Goal: Task Accomplishment & Management: Complete application form

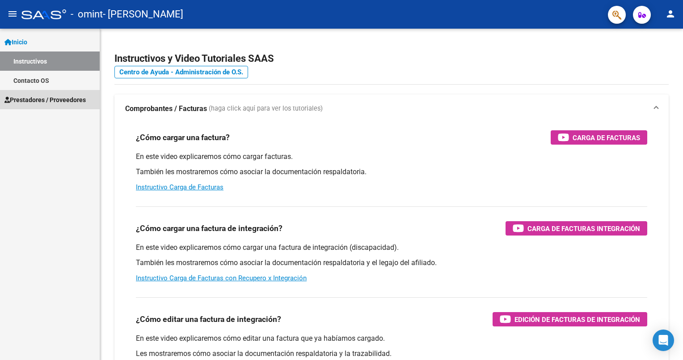
click at [85, 98] on span "Prestadores / Proveedores" at bounding box center [44, 100] width 81 height 10
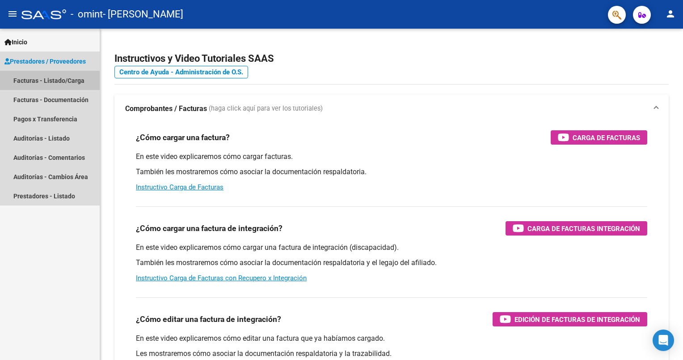
click at [47, 83] on link "Facturas - Listado/Carga" at bounding box center [50, 80] width 100 height 19
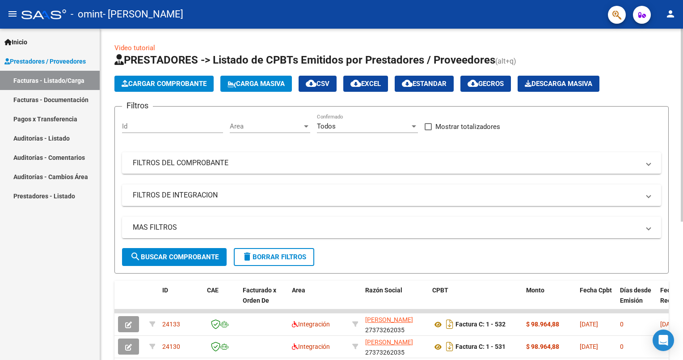
click at [193, 81] on span "Cargar Comprobante" at bounding box center [164, 84] width 85 height 8
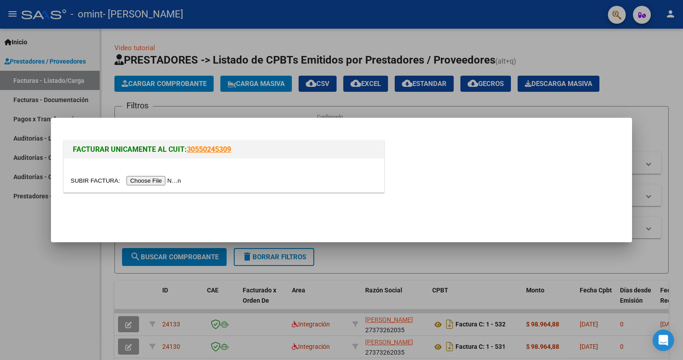
click at [162, 180] on input "file" at bounding box center [127, 180] width 113 height 9
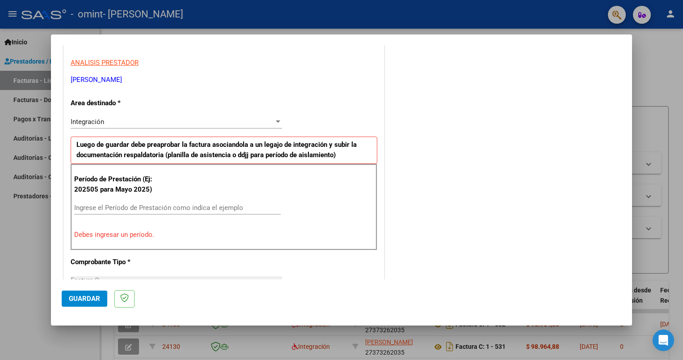
scroll to position [224, 0]
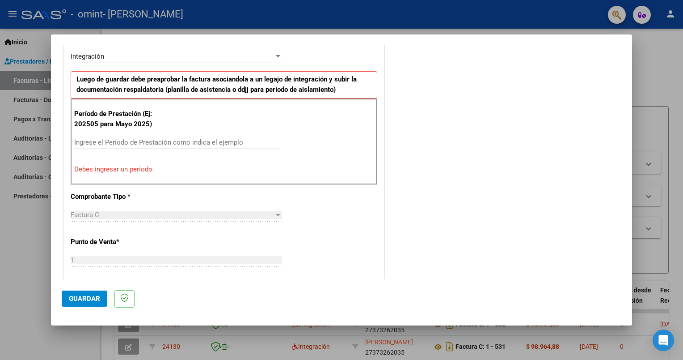
click at [156, 140] on input "Ingrese el Período de Prestación como indica el ejemplo" at bounding box center [177, 142] width 207 height 8
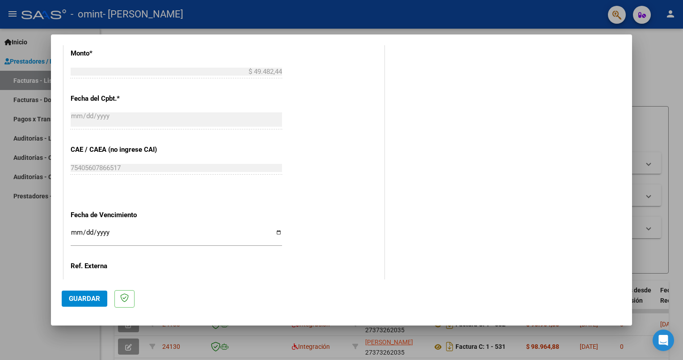
scroll to position [492, 0]
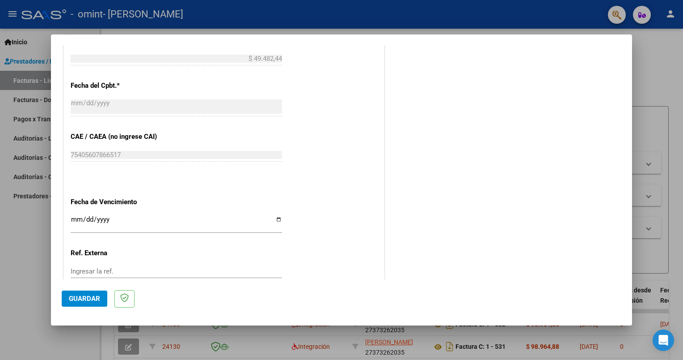
type input "202509"
click at [120, 217] on input "Ingresar la fecha" at bounding box center [177, 223] width 212 height 14
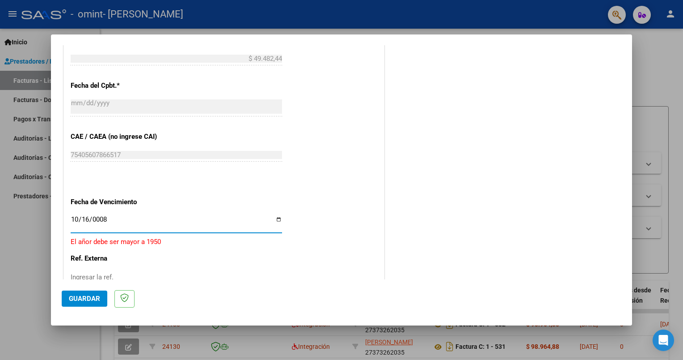
type input "0080-10-16"
type input "[DATE]"
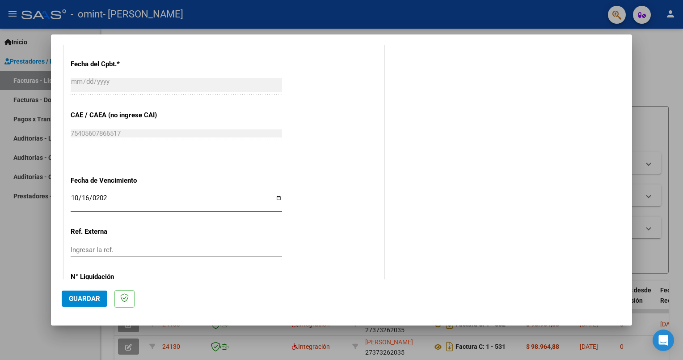
scroll to position [552, 0]
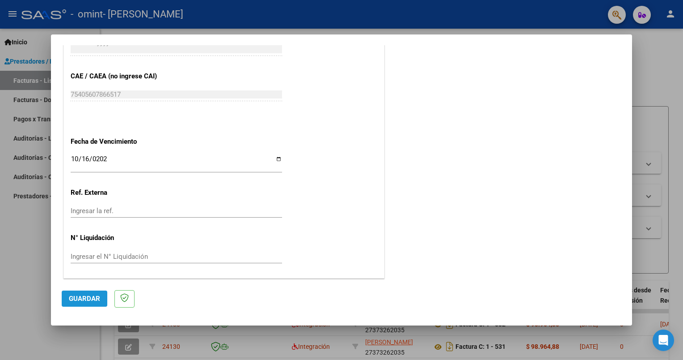
click at [95, 304] on button "Guardar" at bounding box center [85, 298] width 46 height 16
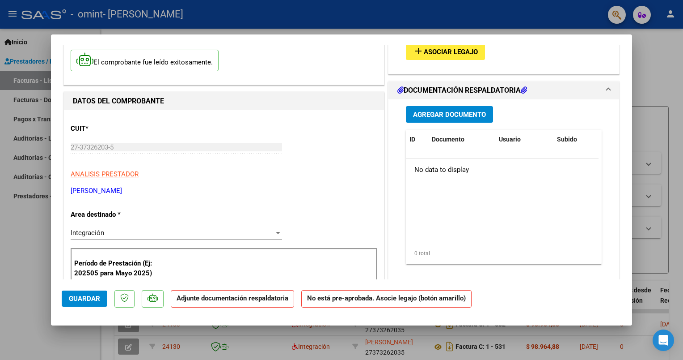
scroll to position [0, 0]
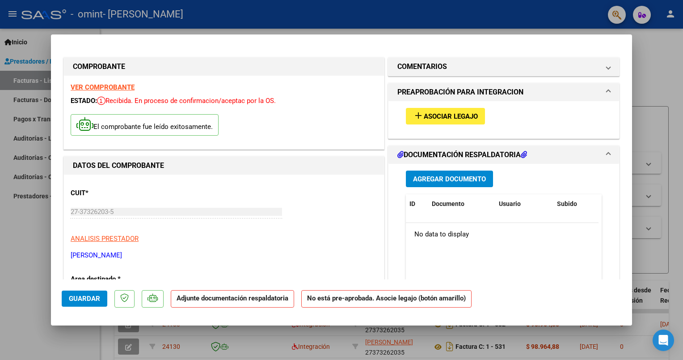
click at [419, 119] on mat-icon "add" at bounding box center [418, 115] width 11 height 11
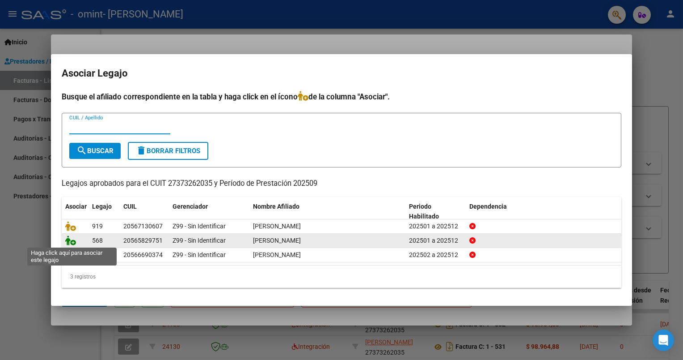
click at [73, 241] on icon at bounding box center [70, 240] width 11 height 10
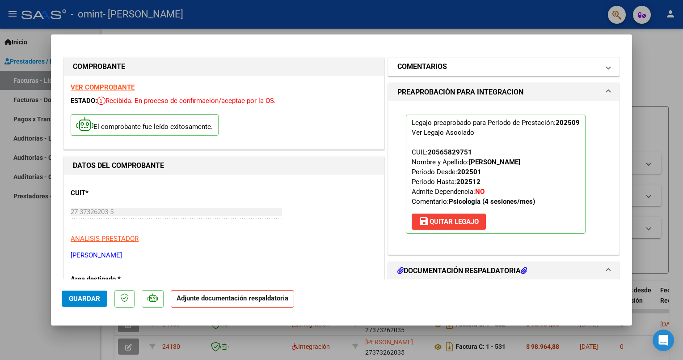
click at [603, 70] on mat-expansion-panel-header "COMENTARIOS" at bounding box center [504, 67] width 231 height 18
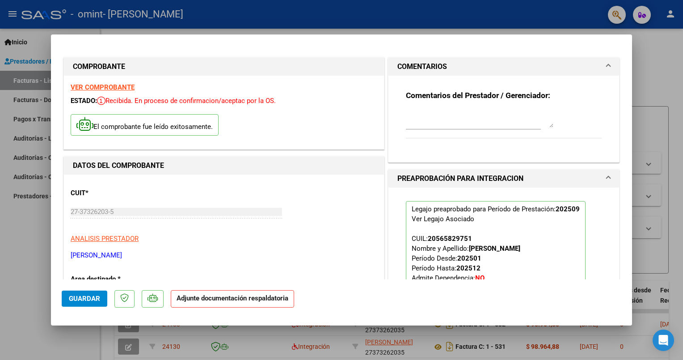
click at [607, 70] on span at bounding box center [609, 66] width 4 height 11
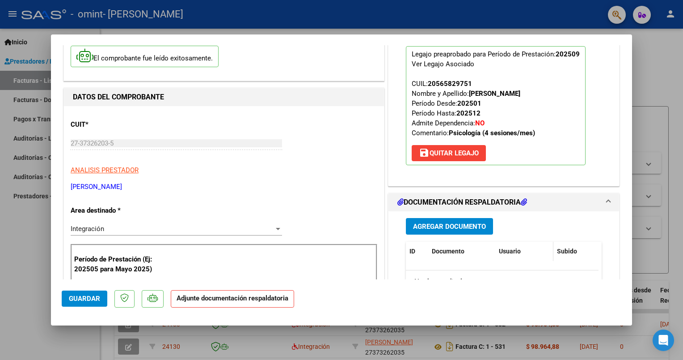
scroll to position [134, 0]
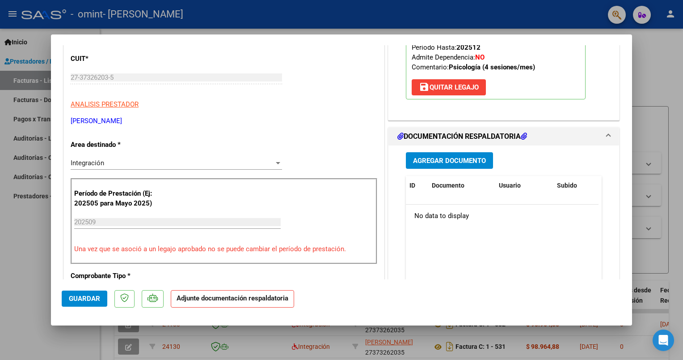
click at [468, 163] on span "Agregar Documento" at bounding box center [449, 161] width 73 height 8
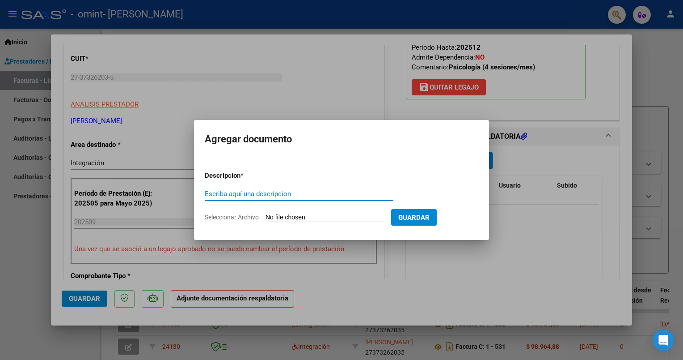
click at [256, 194] on input "Escriba aquí una descripcion" at bounding box center [299, 194] width 189 height 8
type input "PLANILLA DE ASISTENCIA"
click at [341, 215] on input "Seleccionar Archivo" at bounding box center [325, 217] width 119 height 8
type input "C:\fakepath\[PERSON_NAME] [DATE].pdf"
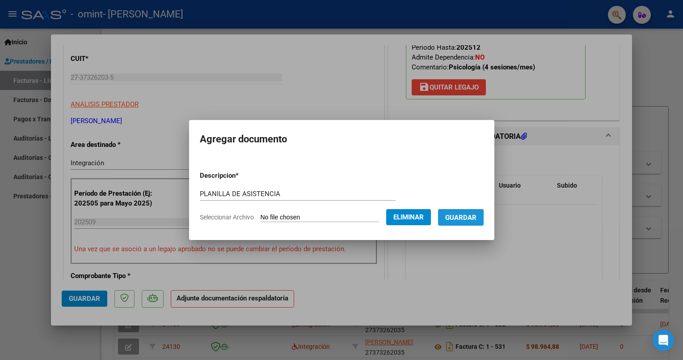
click at [468, 223] on button "Guardar" at bounding box center [461, 217] width 46 height 17
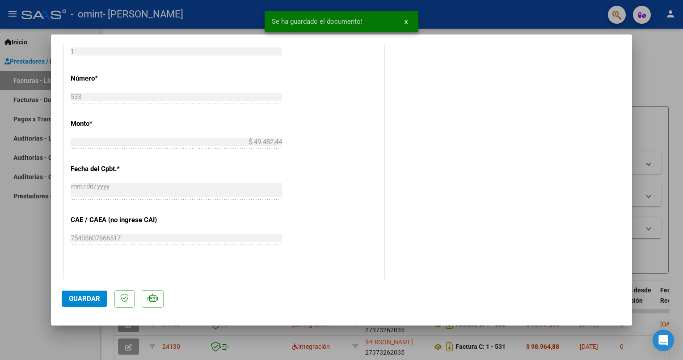
scroll to position [566, 0]
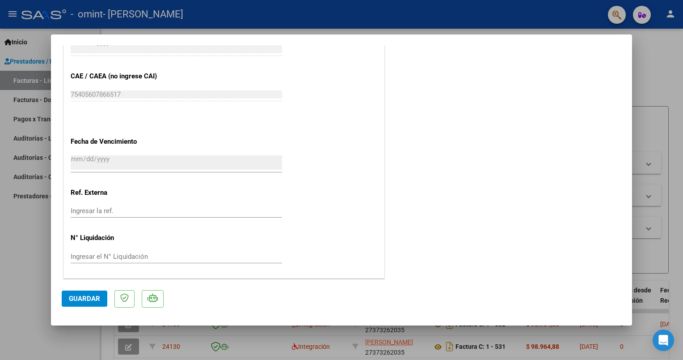
click at [95, 304] on button "Guardar" at bounding box center [85, 298] width 46 height 16
click at [89, 301] on span "Guardar" at bounding box center [84, 298] width 31 height 8
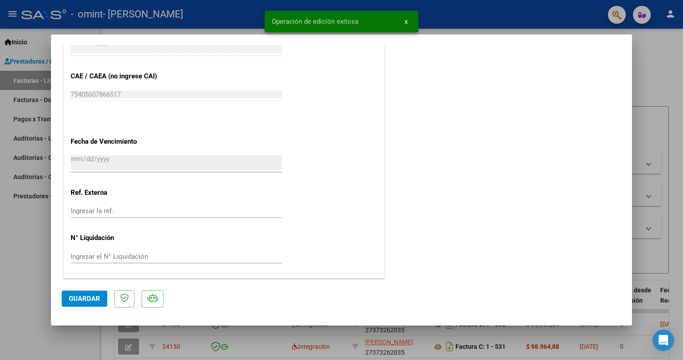
click at [648, 81] on div at bounding box center [341, 180] width 683 height 360
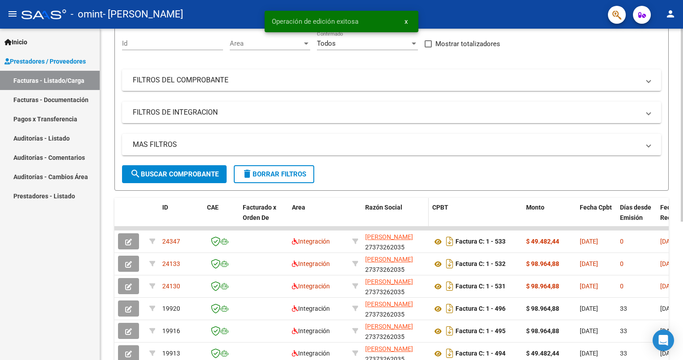
scroll to position [89, 0]
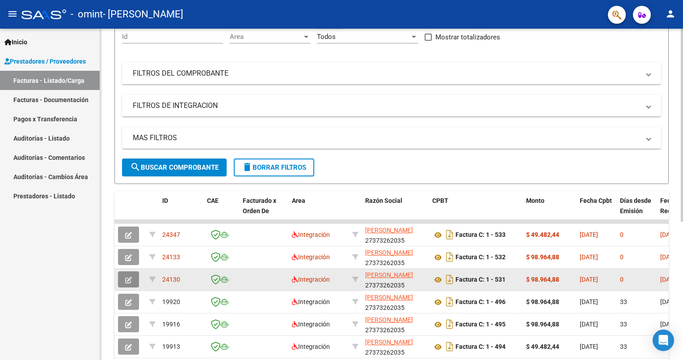
click at [127, 276] on icon "button" at bounding box center [128, 279] width 7 height 7
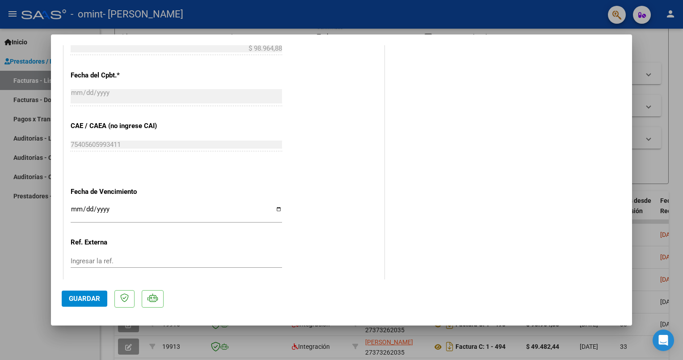
scroll to position [492, 0]
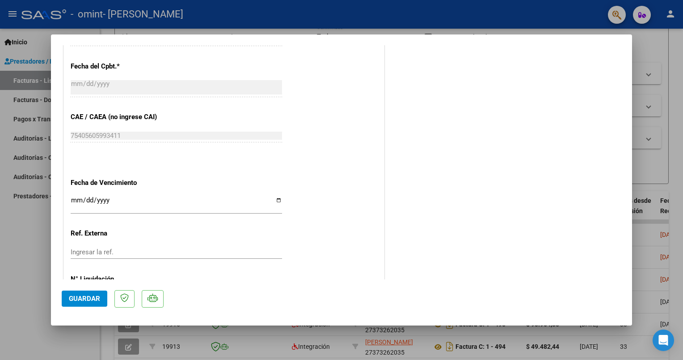
click at [73, 200] on input "Ingresar la fecha" at bounding box center [177, 203] width 212 height 14
type input "[DATE]"
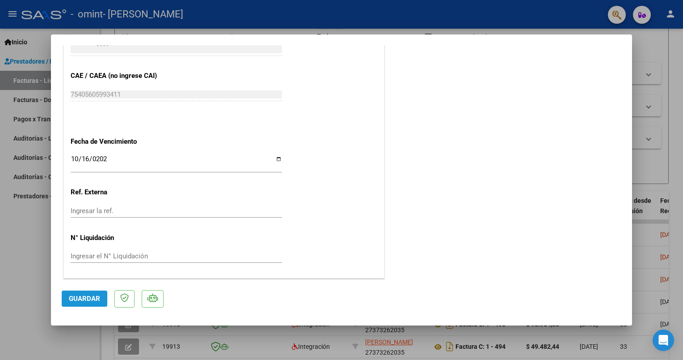
click at [89, 298] on span "Guardar" at bounding box center [84, 298] width 31 height 8
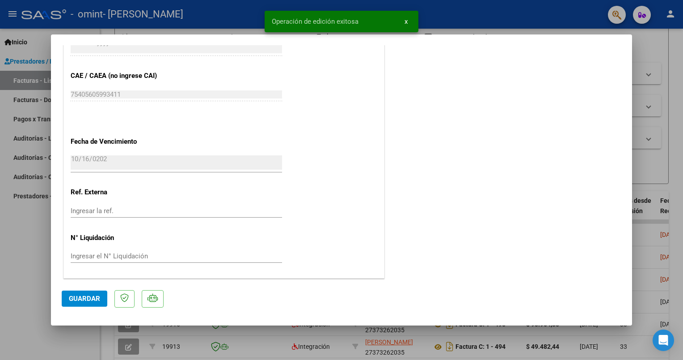
click at [645, 43] on div at bounding box center [341, 180] width 683 height 360
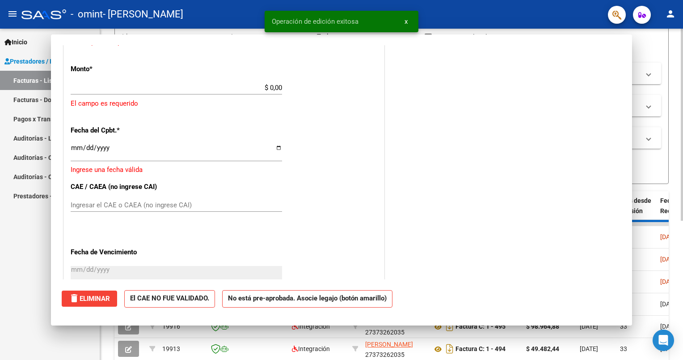
scroll to position [0, 0]
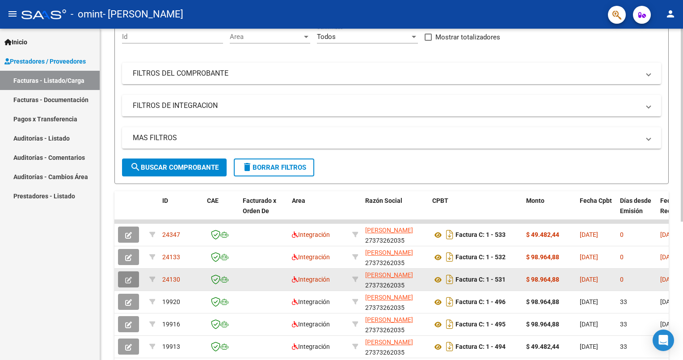
click at [131, 279] on icon "button" at bounding box center [128, 279] width 7 height 7
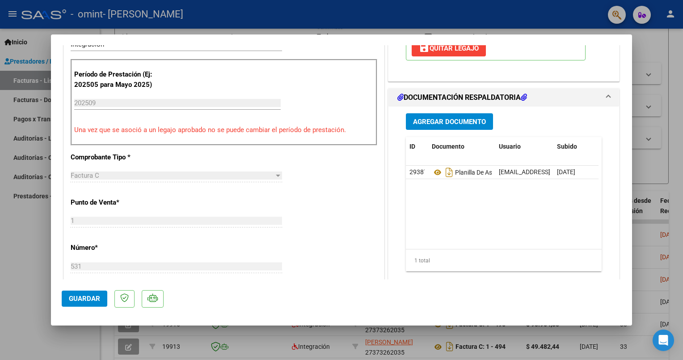
scroll to position [41, 0]
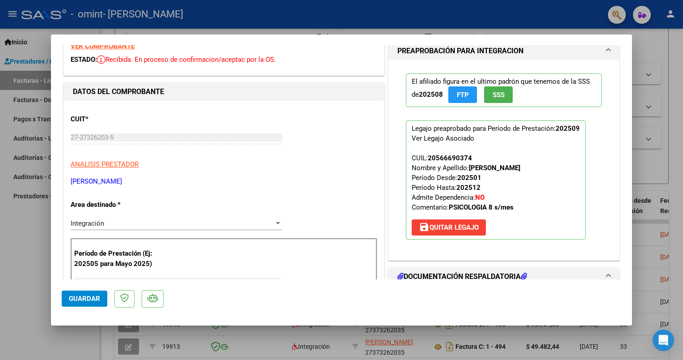
click at [674, 78] on div at bounding box center [341, 180] width 683 height 360
type input "$ 0,00"
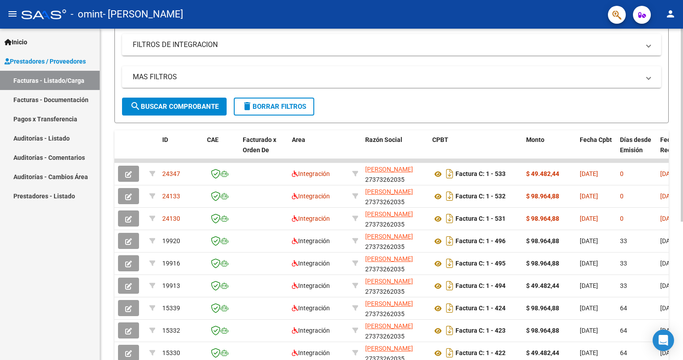
click at [683, 303] on html "menu - omint - [PERSON_NAME] person Inicio Instructivos Contacto OS Prestadores…" at bounding box center [341, 180] width 683 height 360
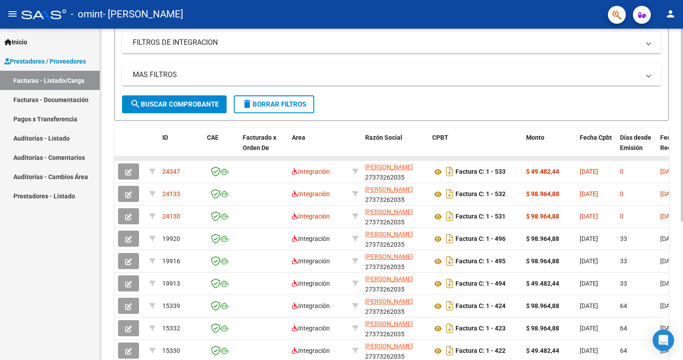
drag, startPoint x: 565, startPoint y: 156, endPoint x: 513, endPoint y: 156, distance: 51.9
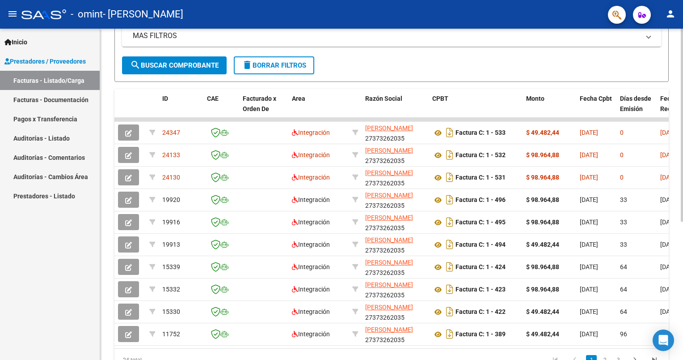
scroll to position [237, 0]
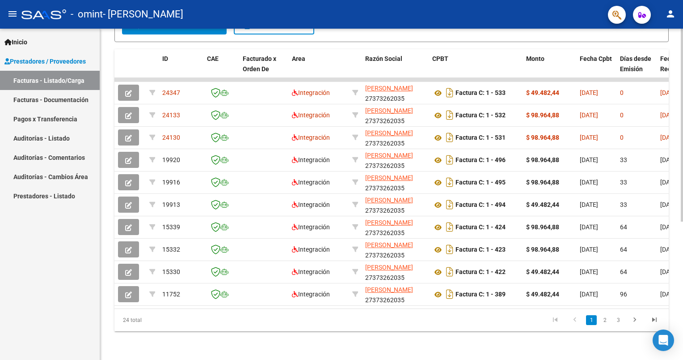
click at [683, 200] on html "menu - omint - [PERSON_NAME] person Inicio Instructivos Contacto OS Prestadores…" at bounding box center [341, 180] width 683 height 360
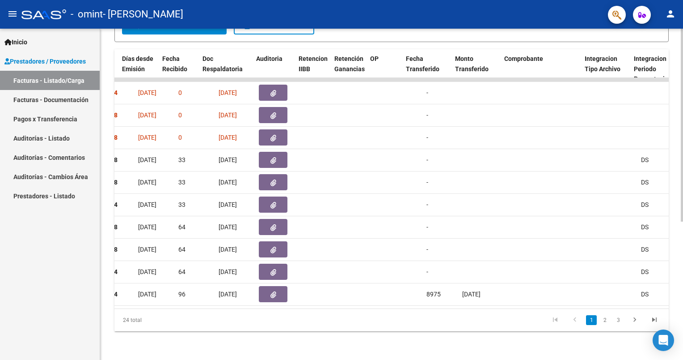
scroll to position [0, 0]
